Goal: Task Accomplishment & Management: Manage account settings

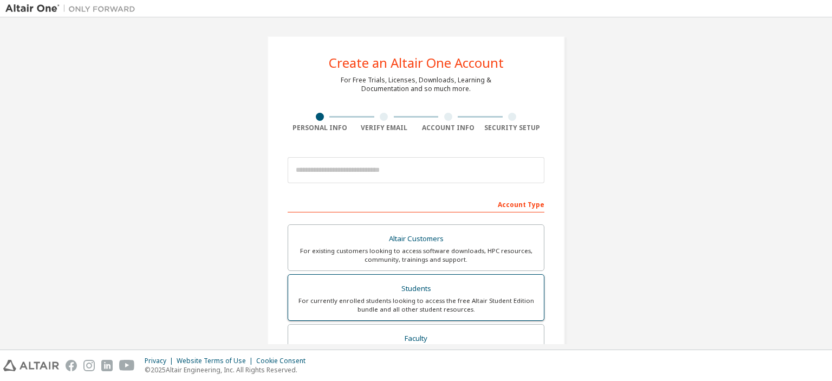
scroll to position [54, 0]
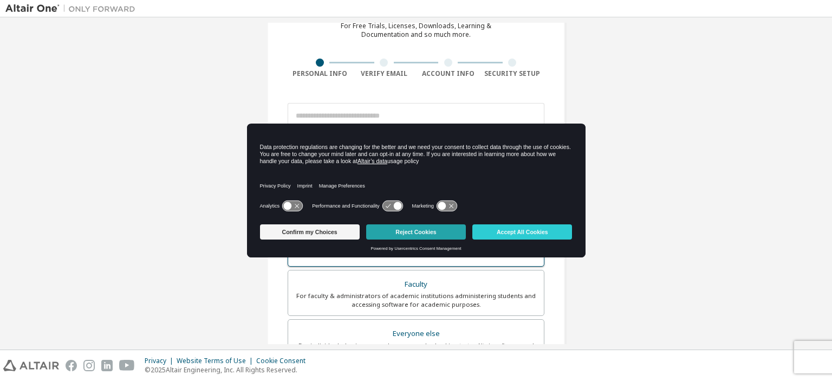
click at [442, 227] on button "Reject Cookies" at bounding box center [416, 231] width 100 height 15
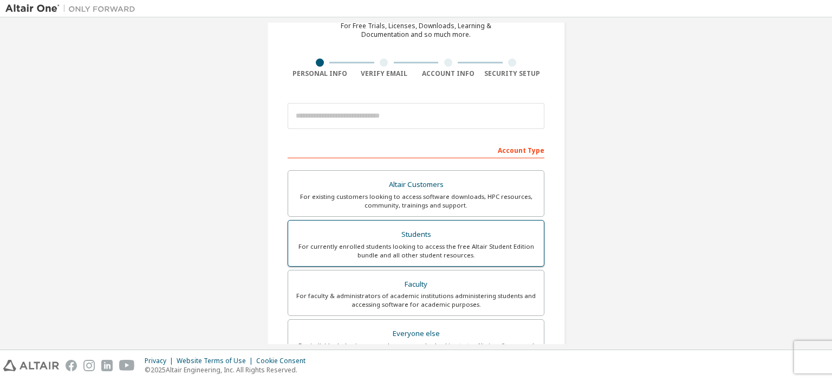
click at [448, 235] on div "Students" at bounding box center [416, 234] width 243 height 15
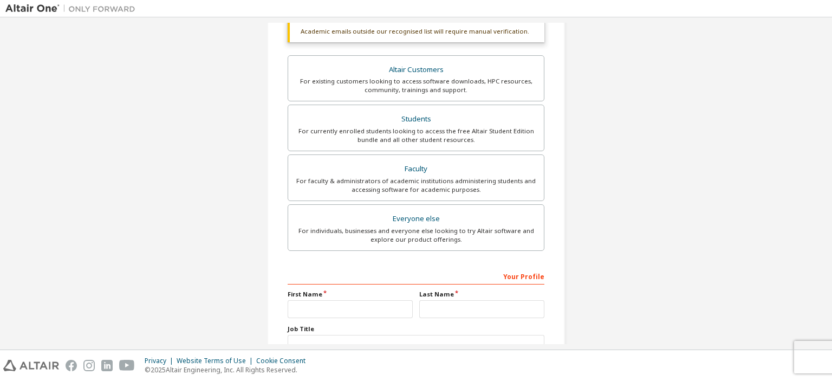
scroll to position [7, 0]
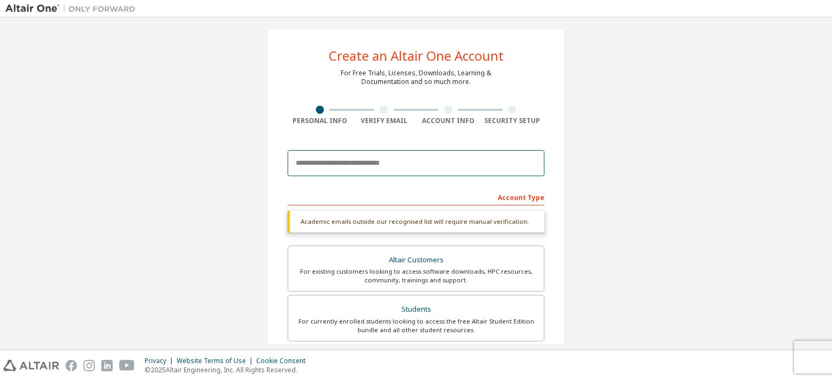
click at [340, 166] on input "email" at bounding box center [416, 163] width 257 height 26
type input "**********"
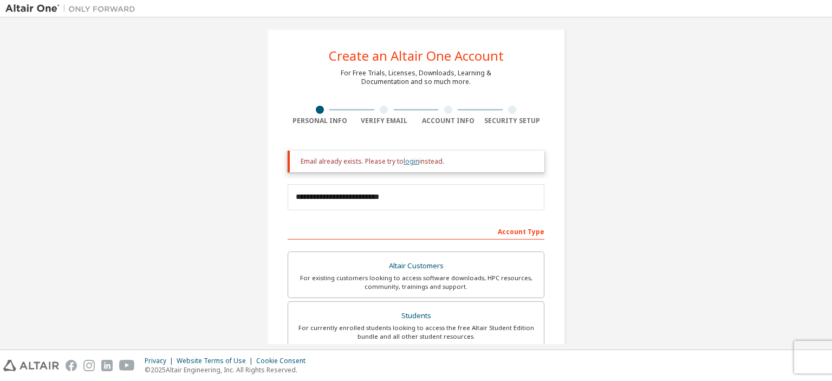
click at [412, 164] on link "login" at bounding box center [411, 161] width 16 height 9
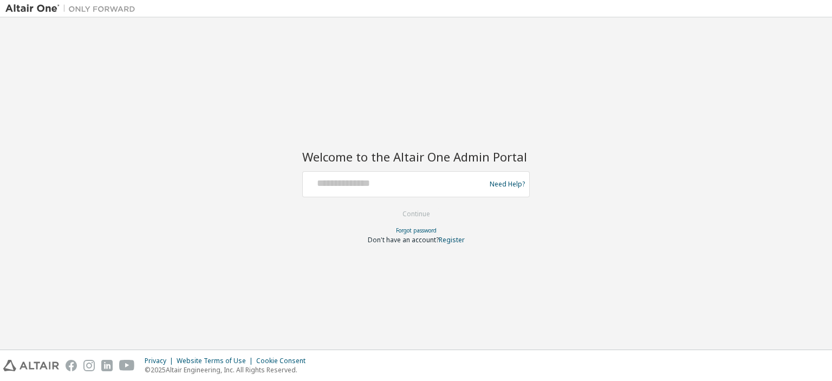
click at [377, 190] on div at bounding box center [395, 184] width 177 height 21
click at [316, 193] on div at bounding box center [395, 184] width 177 height 21
click at [357, 282] on div "Welcome to the Altair One Admin Portal Need Help? Please make sure that you pro…" at bounding box center [415, 183] width 821 height 321
click at [375, 182] on input "text" at bounding box center [395, 182] width 177 height 16
type input "**********"
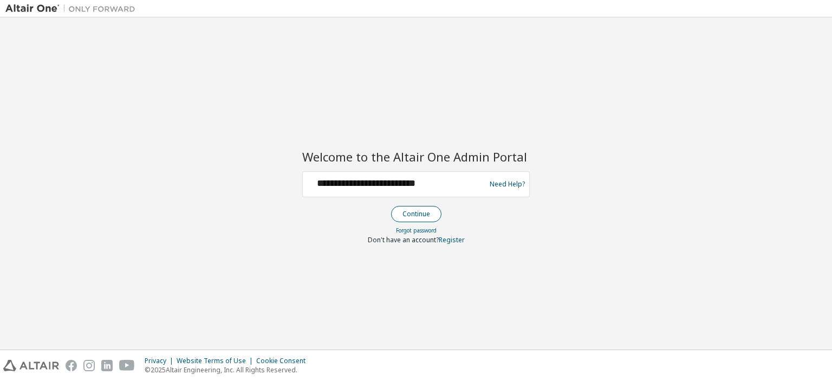
click at [420, 214] on button "Continue" at bounding box center [416, 214] width 50 height 16
click at [396, 192] on div at bounding box center [395, 184] width 177 height 21
click at [359, 177] on input "text" at bounding box center [395, 182] width 177 height 16
type input "**********"
click at [414, 229] on link "Forgot password" at bounding box center [416, 230] width 41 height 8
